Goal: Information Seeking & Learning: Learn about a topic

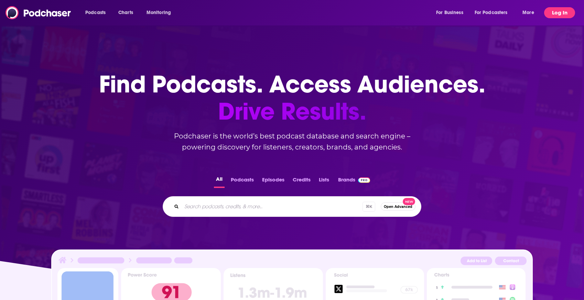
click at [565, 12] on button "Log In" at bounding box center [559, 12] width 31 height 11
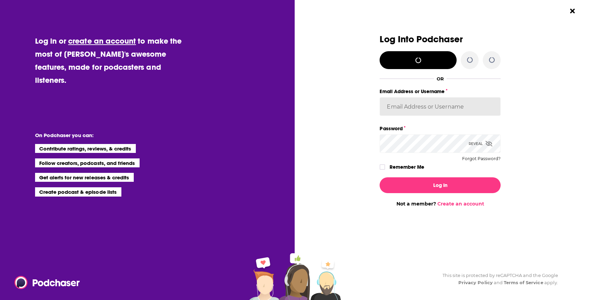
type input "ereardon"
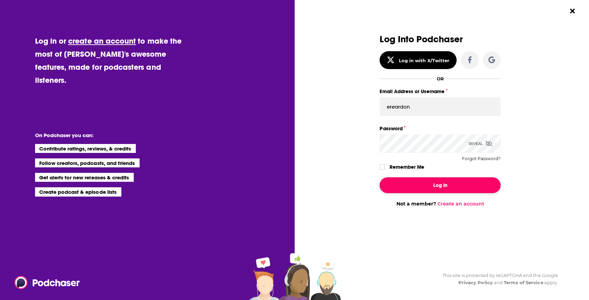
click at [421, 179] on button "Log In" at bounding box center [440, 185] width 121 height 16
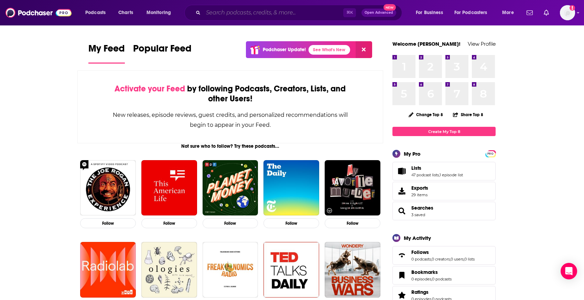
click at [256, 15] on input "Search podcasts, credits, & more..." at bounding box center [273, 12] width 140 height 11
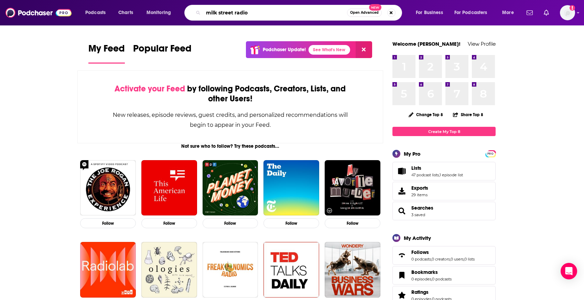
type input "milk street radio"
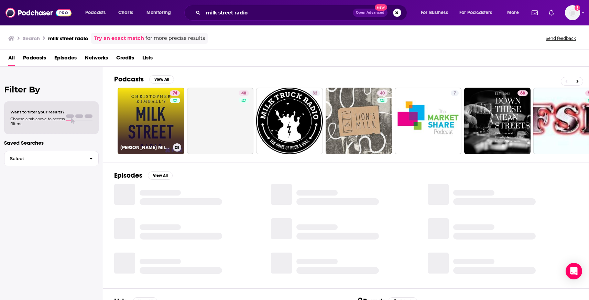
click at [150, 116] on link "74 [PERSON_NAME] Milk Street Radio" at bounding box center [151, 121] width 67 height 67
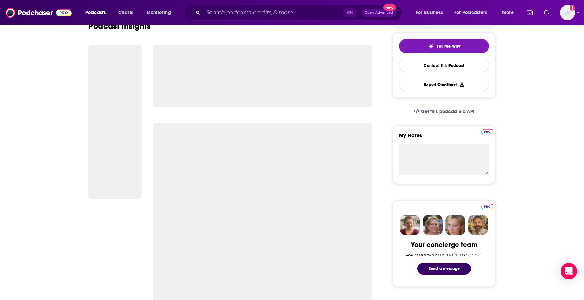
scroll to position [160, 0]
